Goal: Book appointment/travel/reservation

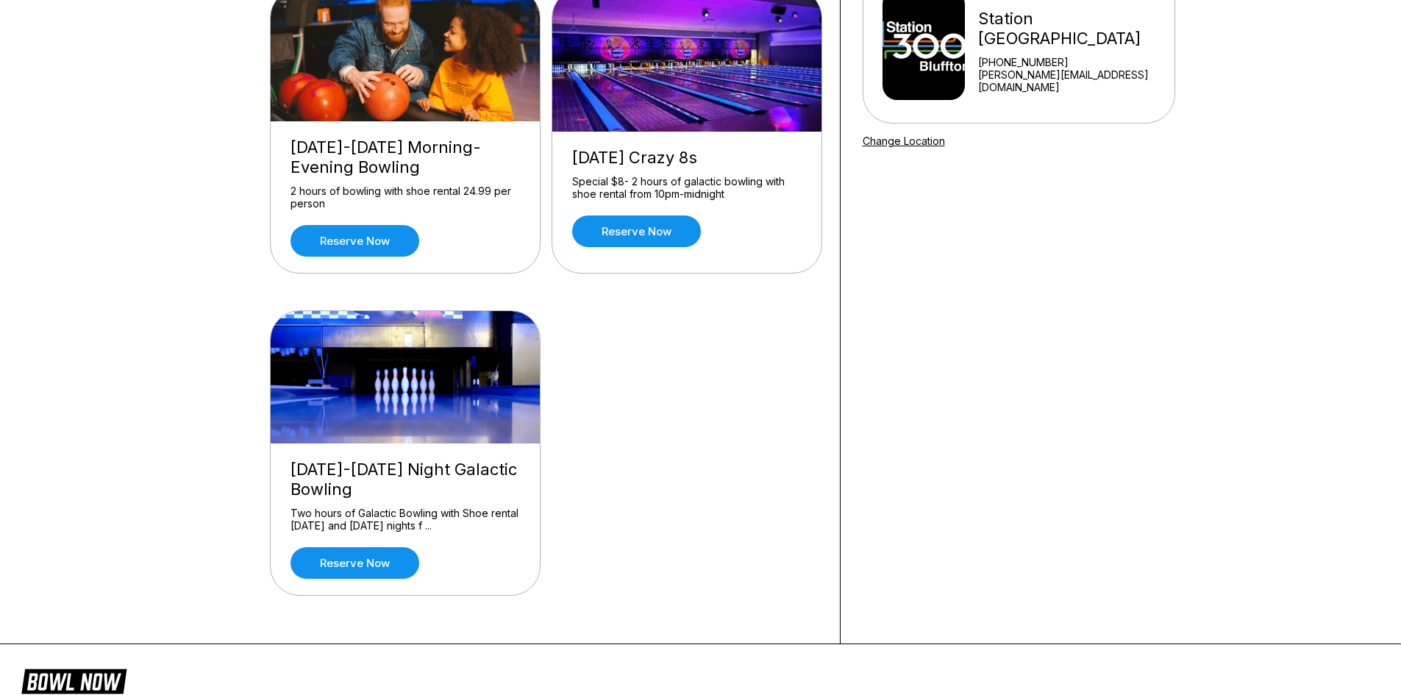
scroll to position [147, 0]
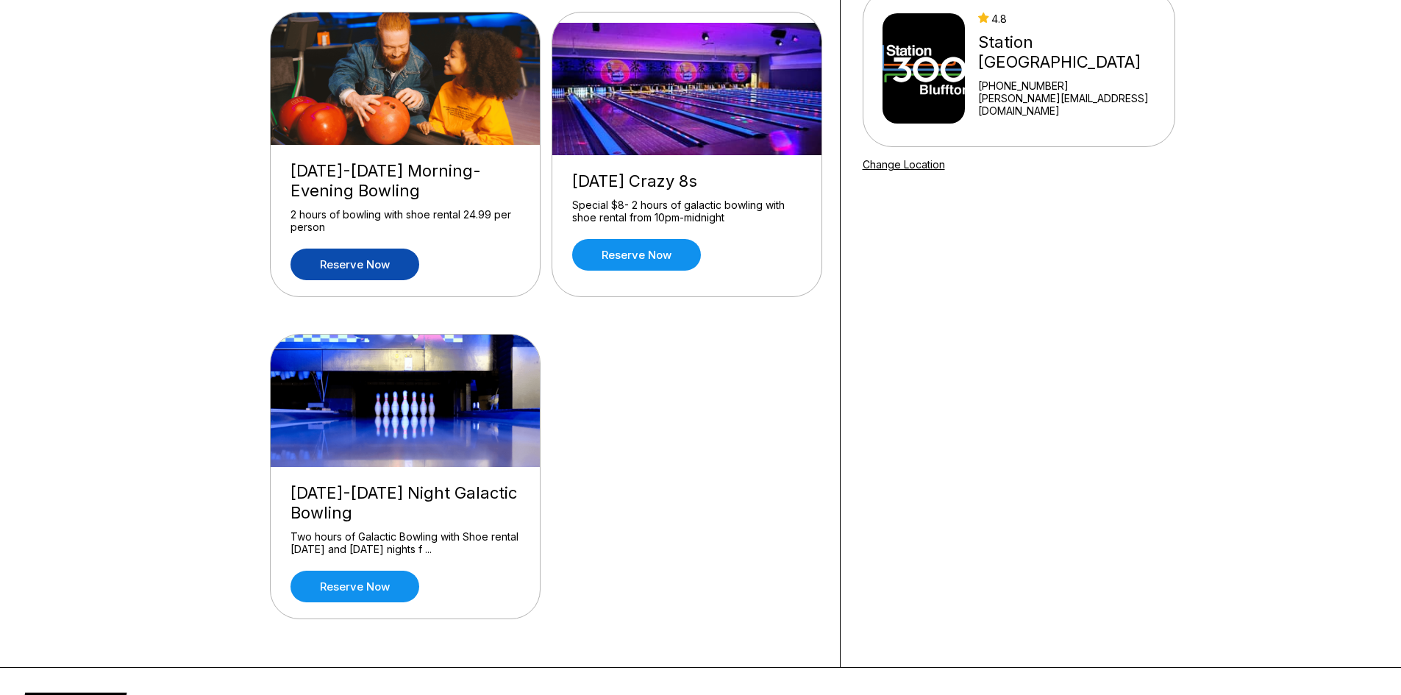
click at [369, 269] on link "Reserve now" at bounding box center [355, 265] width 129 height 32
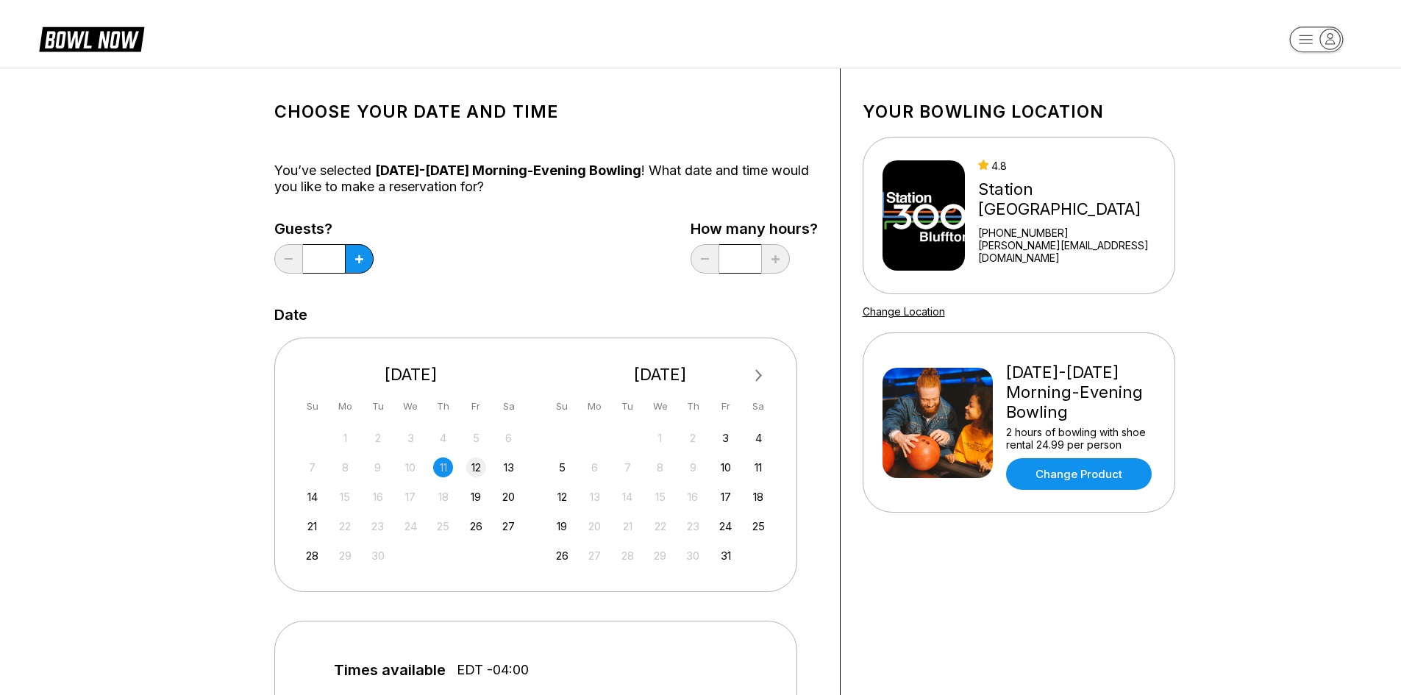
click at [476, 470] on div "12" at bounding box center [476, 468] width 20 height 20
click at [360, 264] on button at bounding box center [359, 258] width 29 height 29
type input "*"
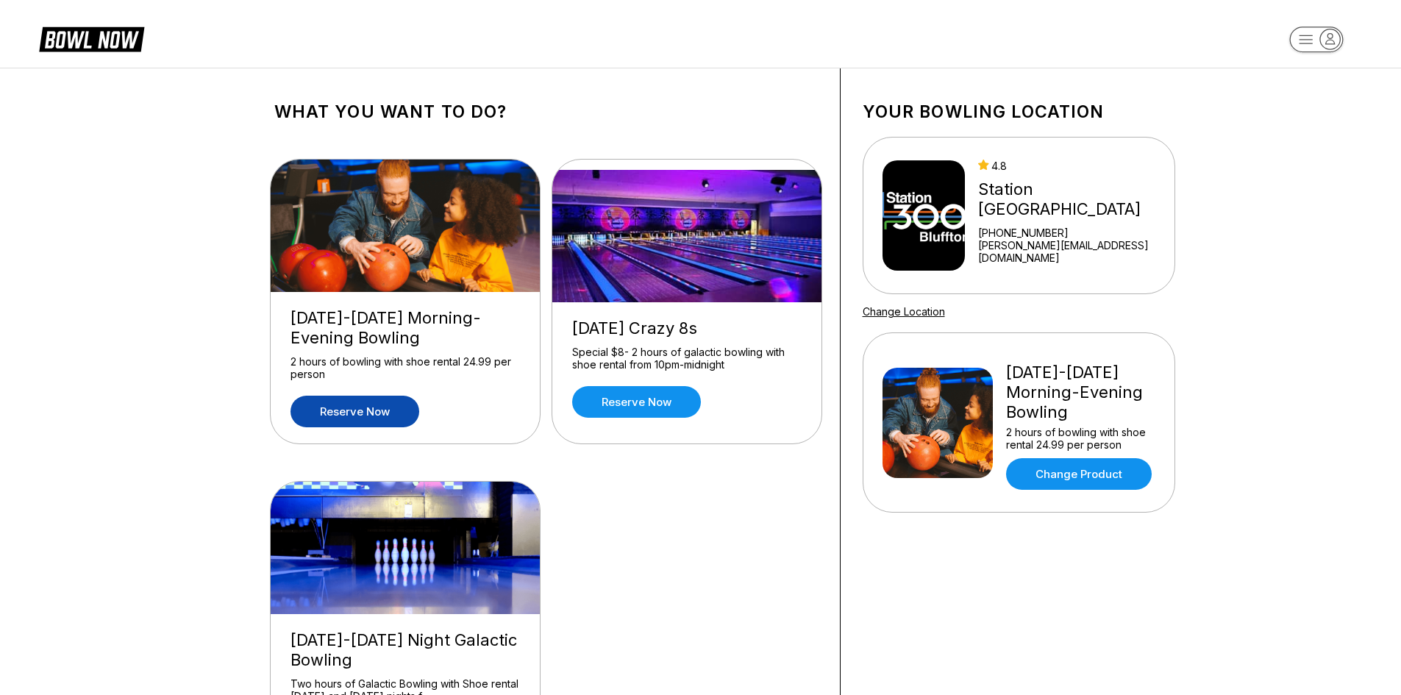
scroll to position [294, 0]
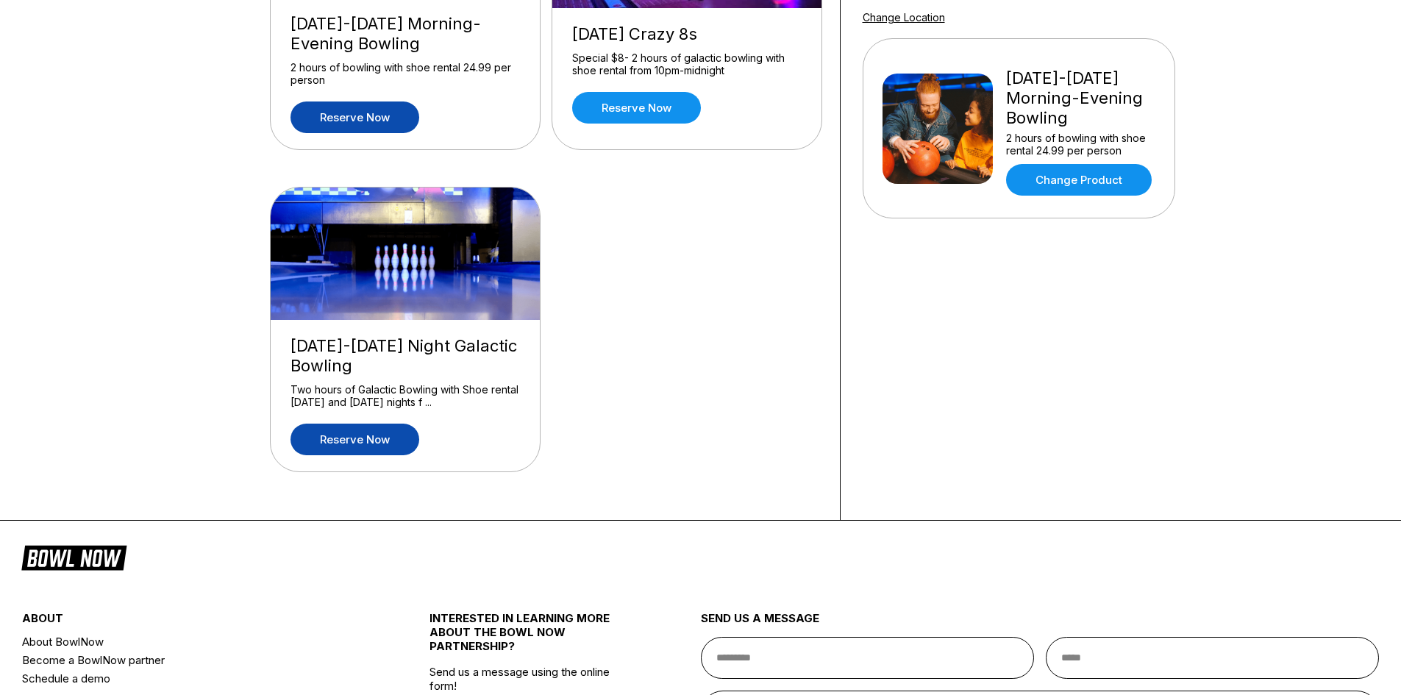
click at [336, 434] on link "Reserve now" at bounding box center [355, 440] width 129 height 32
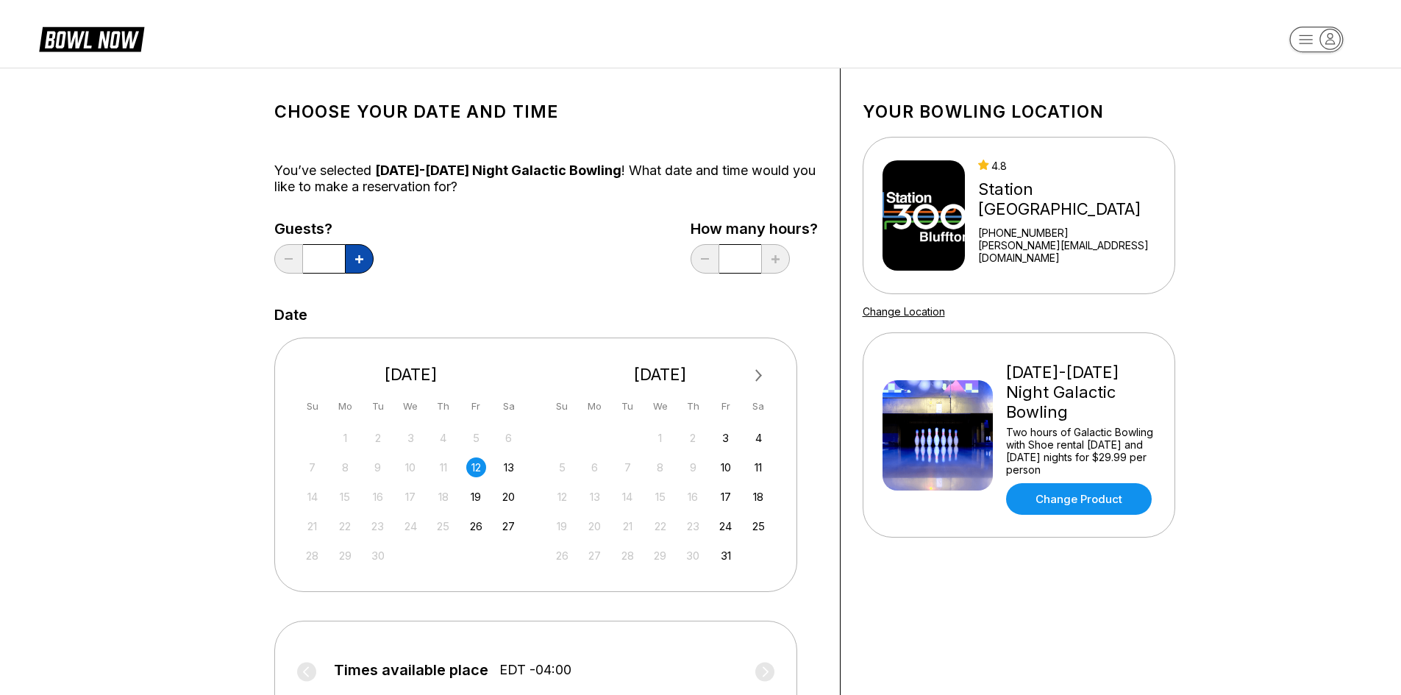
click at [360, 261] on icon at bounding box center [359, 259] width 8 height 8
type input "*"
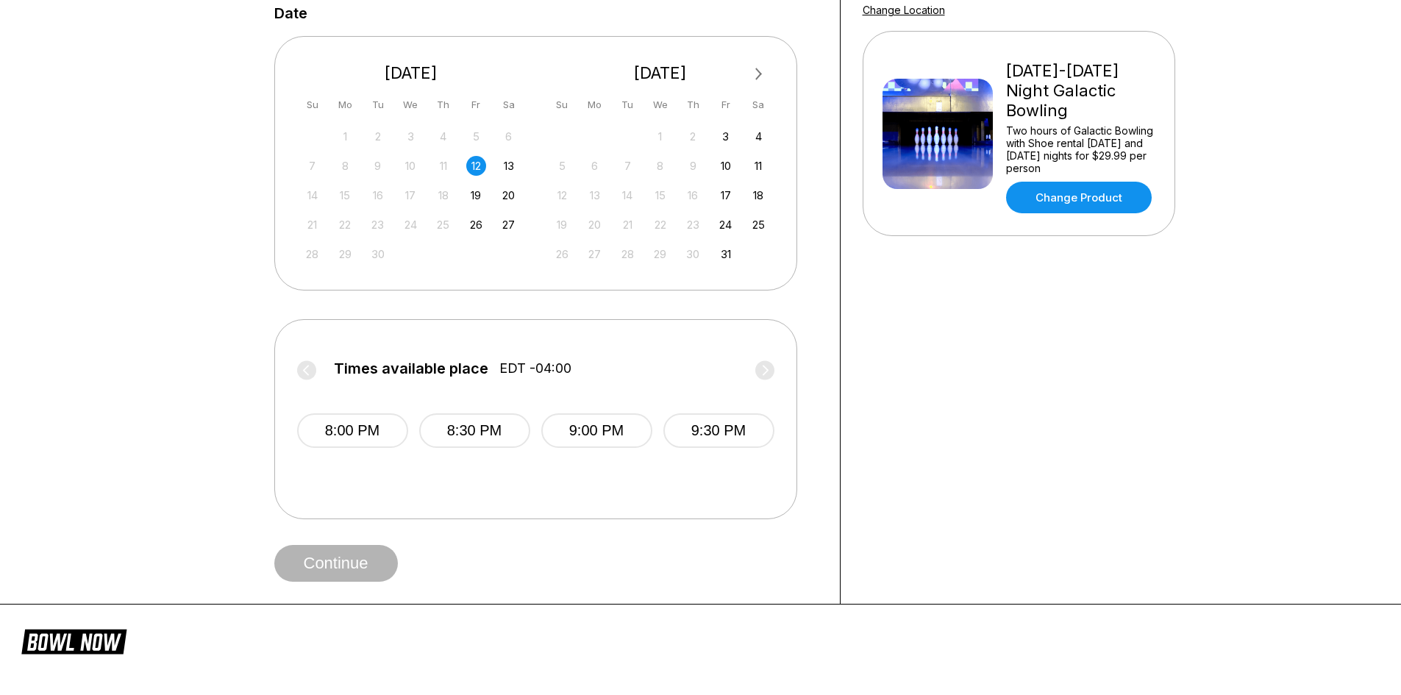
scroll to position [221, 0]
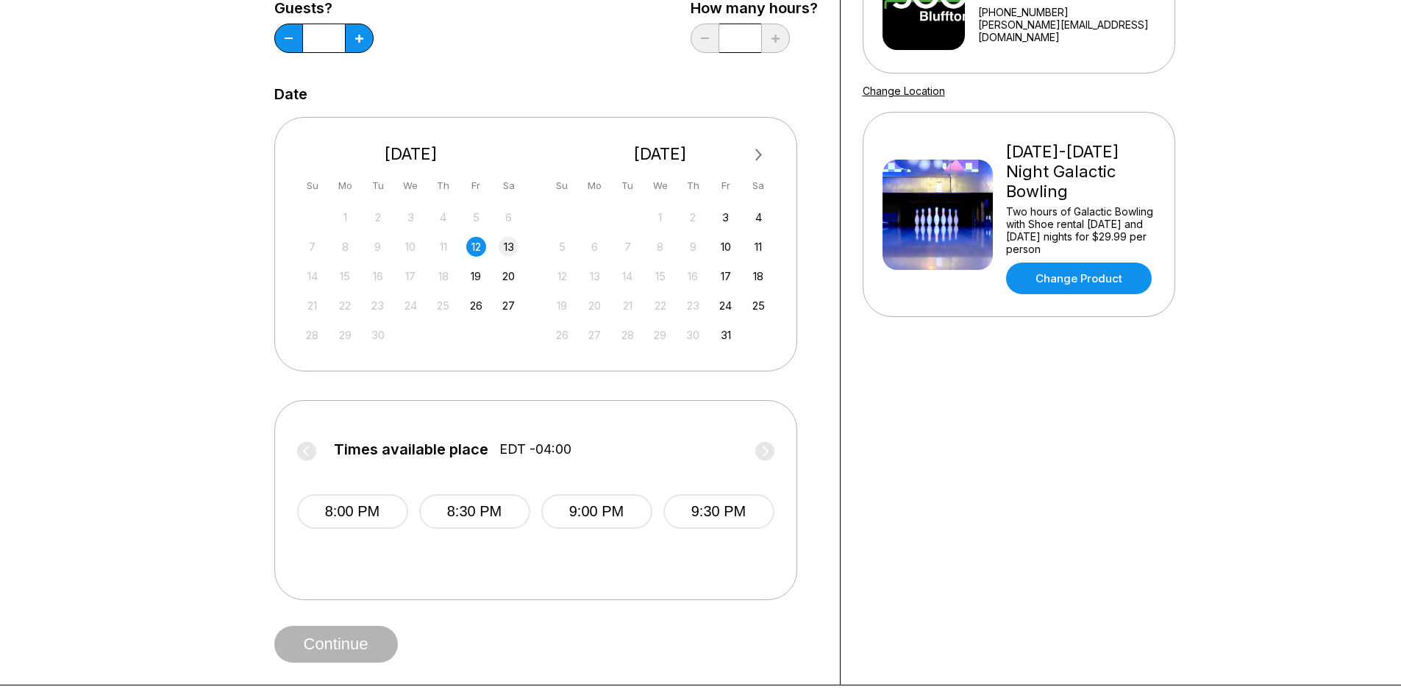
click at [508, 241] on div "13" at bounding box center [509, 247] width 20 height 20
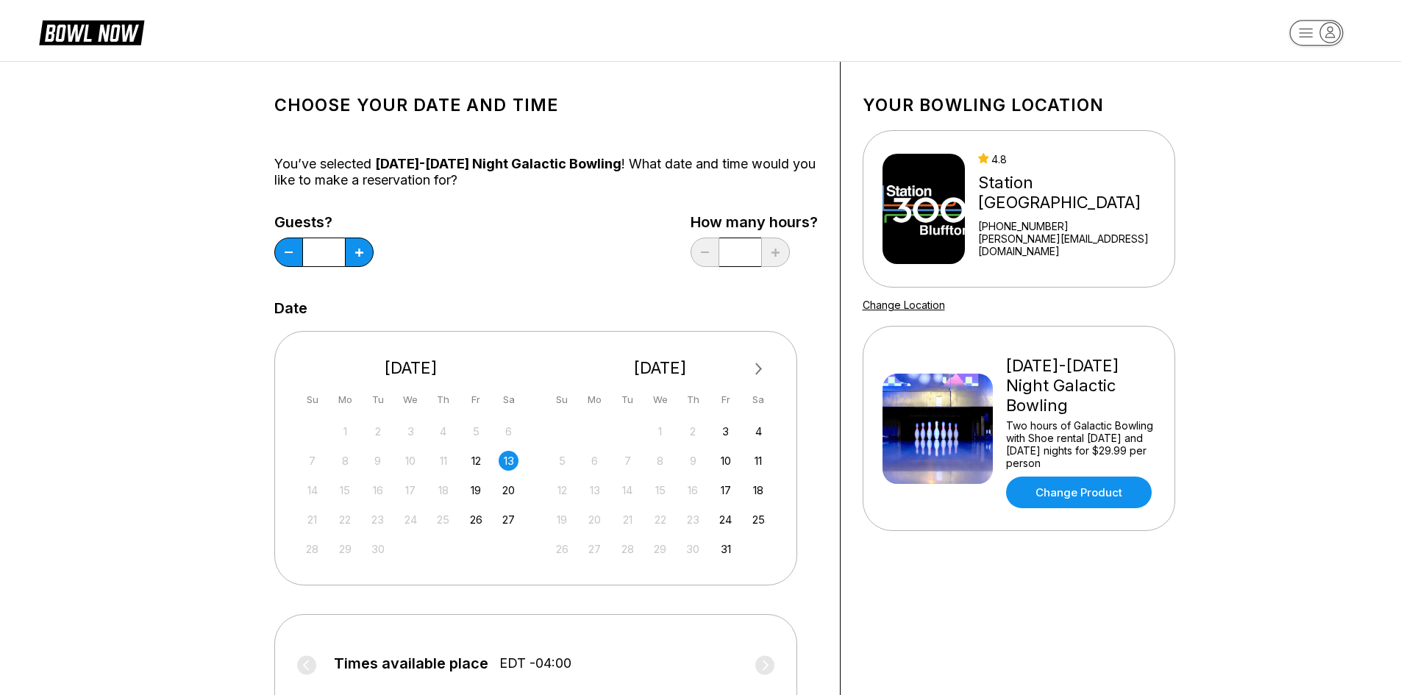
scroll to position [0, 0]
